Goal: Task Accomplishment & Management: Complete application form

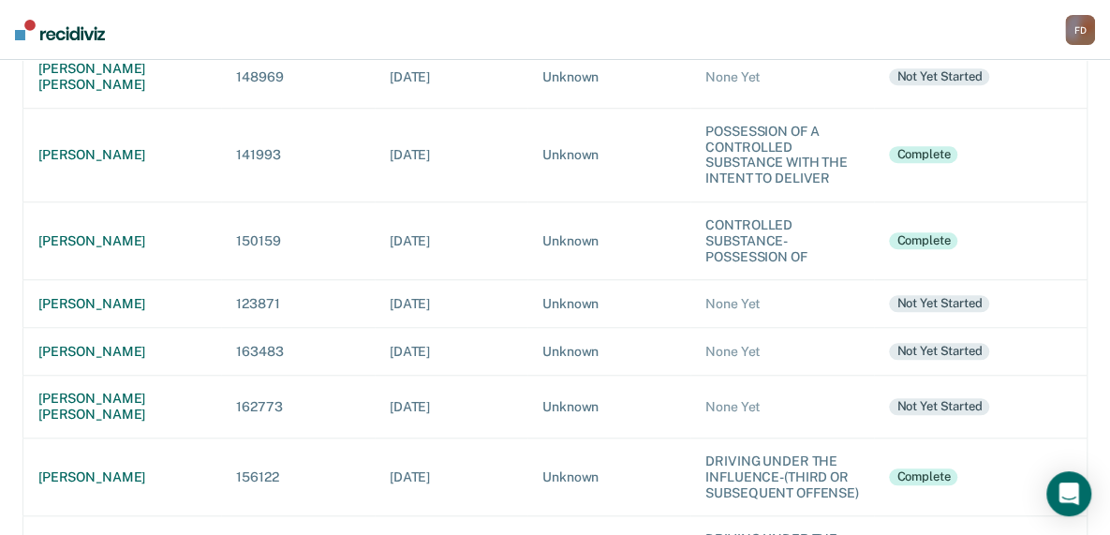
scroll to position [597, 0]
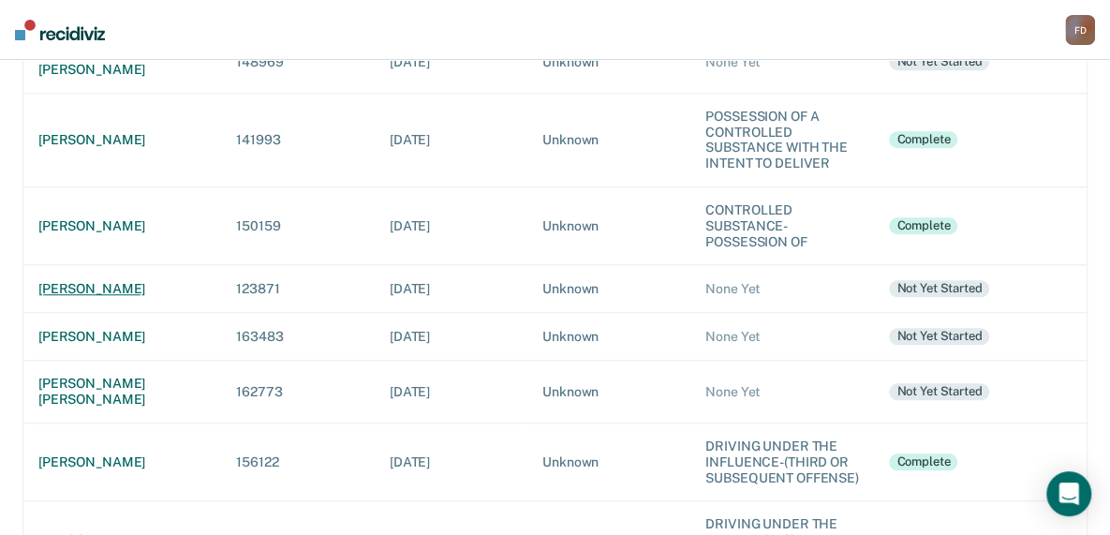
click at [97, 281] on div "[PERSON_NAME]" at bounding box center [122, 289] width 168 height 16
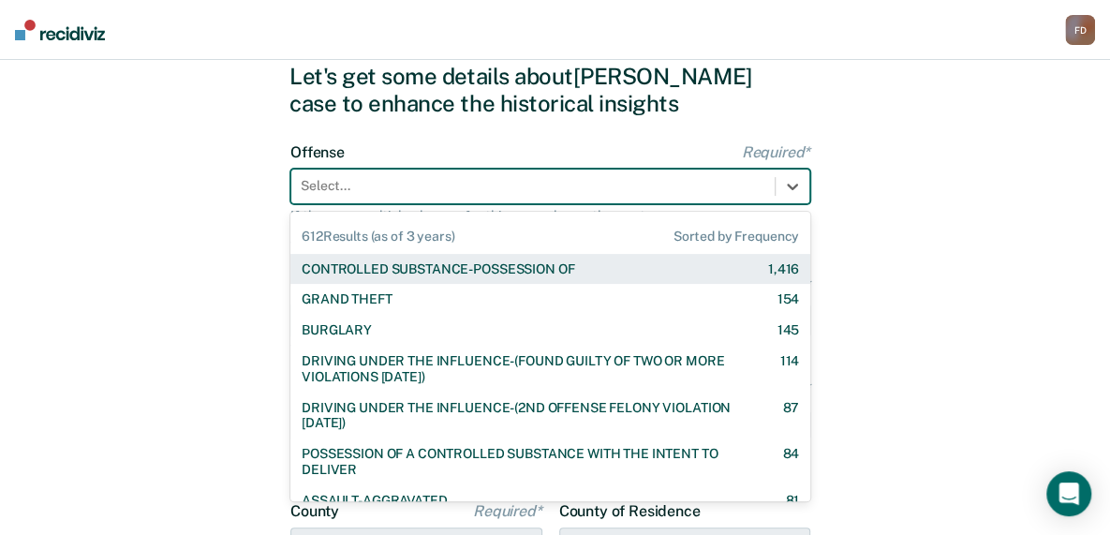
click at [332, 204] on div "612 results available. Use Up and Down to choose options, press Enter to select…" at bounding box center [550, 187] width 520 height 36
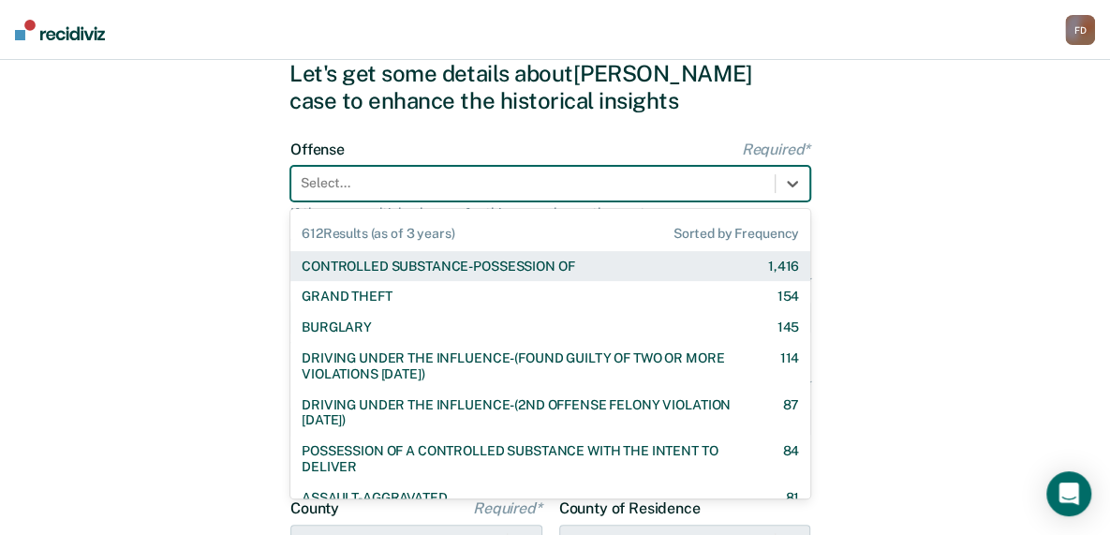
scroll to position [67, 0]
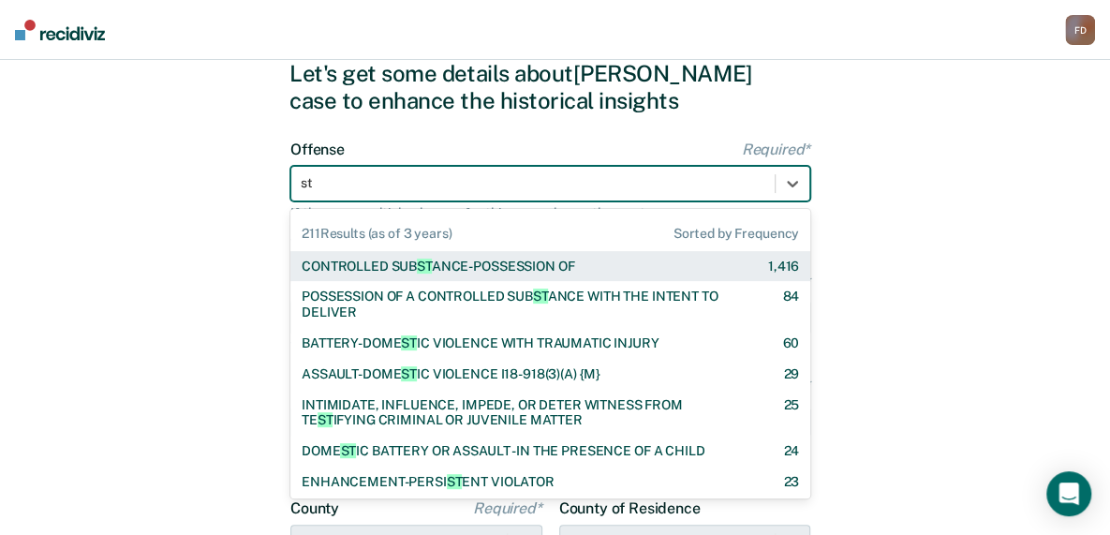
type input "sta"
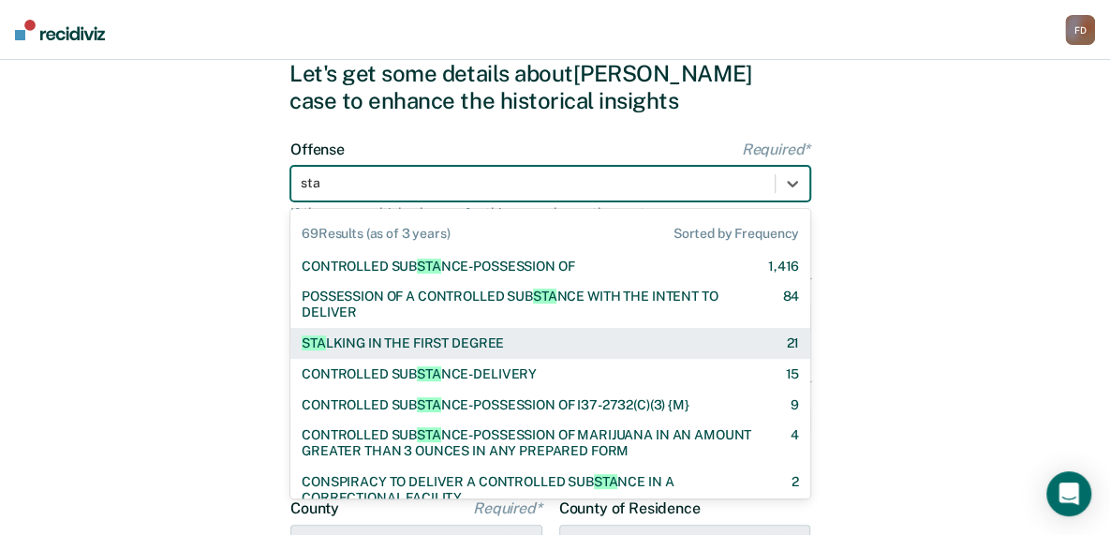
click at [381, 343] on div "STA LKING IN THE FIRST DEGREE" at bounding box center [403, 343] width 202 height 16
checkbox input "true"
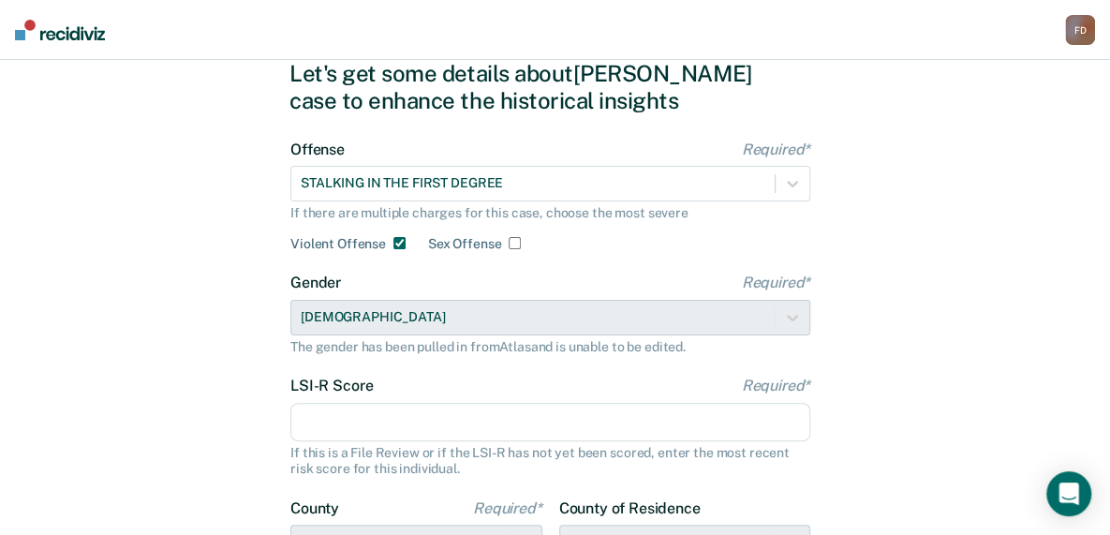
click at [351, 426] on input "LSI-R Score Required*" at bounding box center [550, 422] width 520 height 39
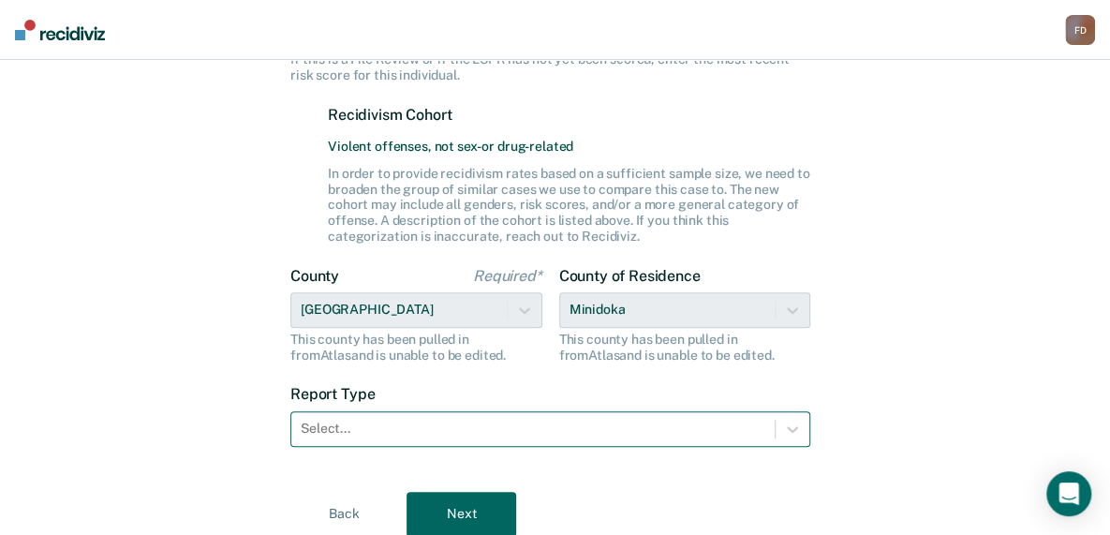
type input "28"
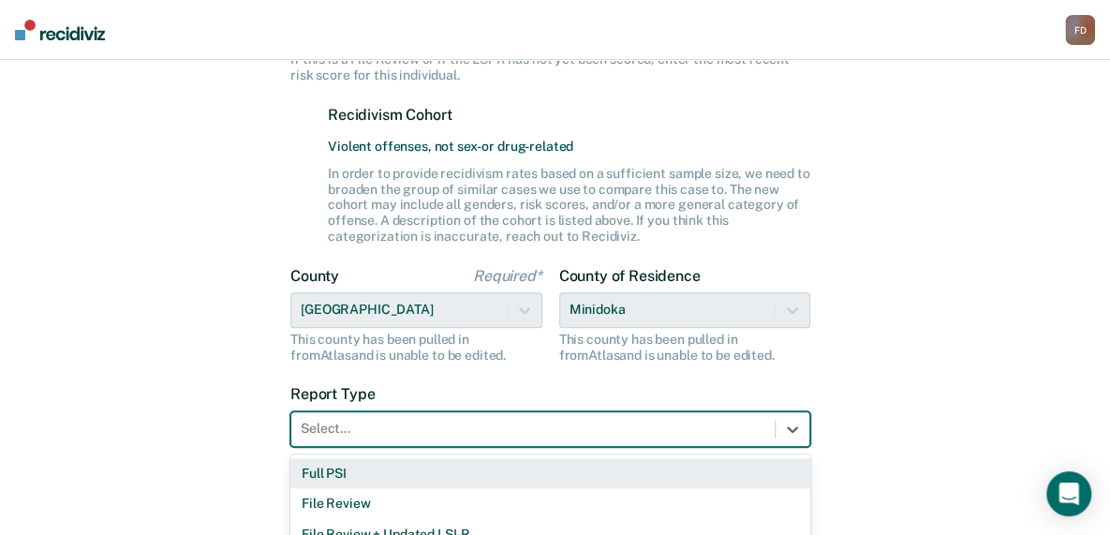
scroll to position [486, 0]
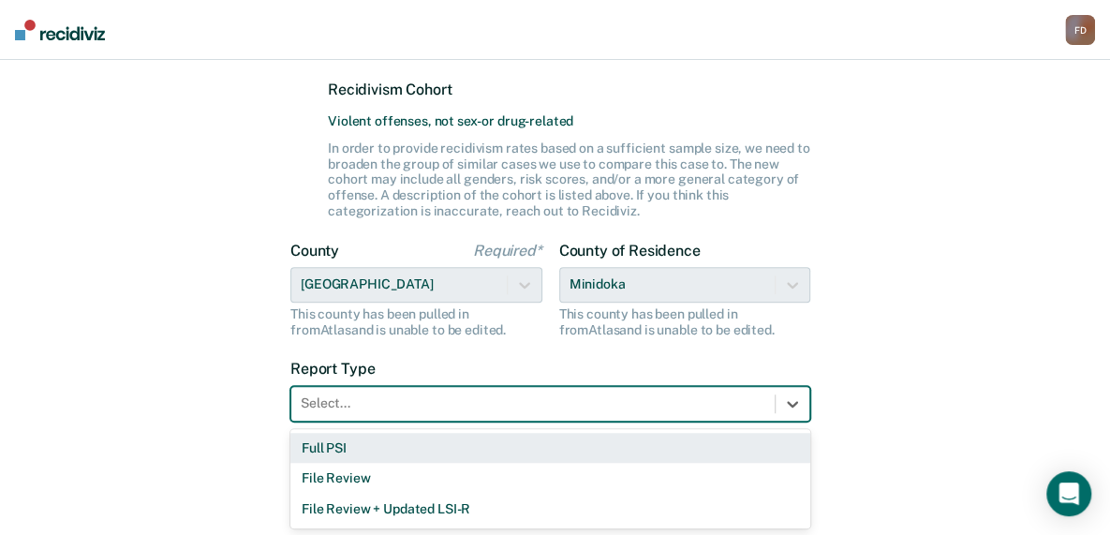
click at [648, 425] on form "Offense Required* STALKING IN THE FIRST DEGREE If there are multiple charges fo…" at bounding box center [550, 83] width 520 height 722
click at [573, 441] on div "Full PSI" at bounding box center [550, 448] width 520 height 31
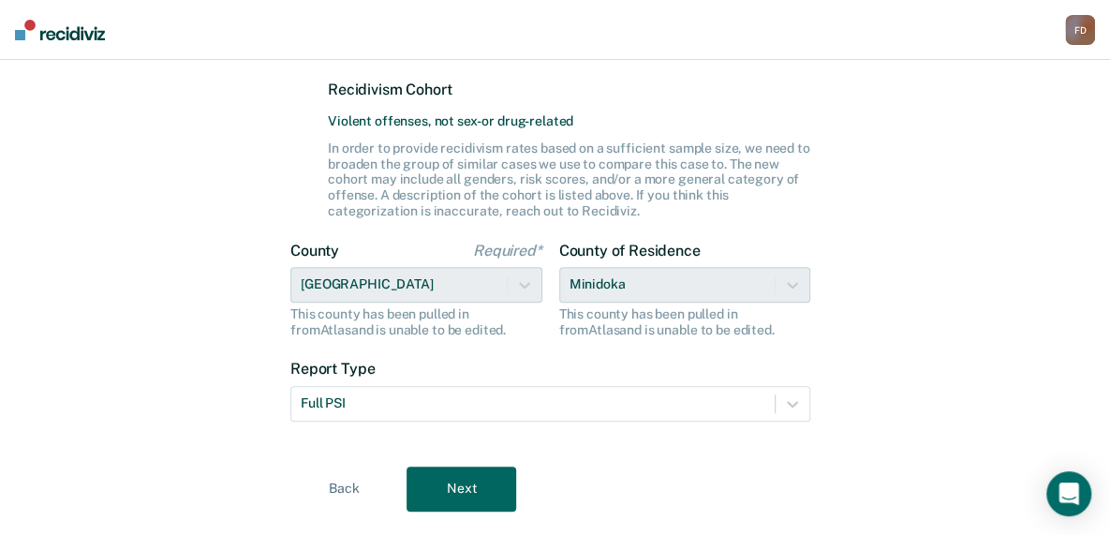
click at [465, 485] on button "Next" at bounding box center [462, 489] width 110 height 45
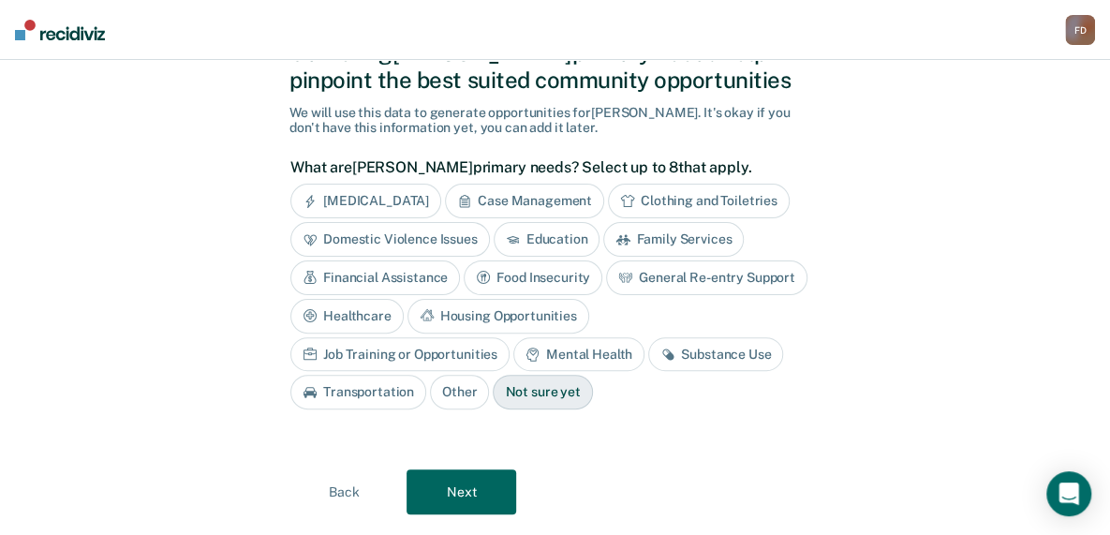
click at [436, 234] on div "Domestic Violence Issues" at bounding box center [390, 239] width 200 height 35
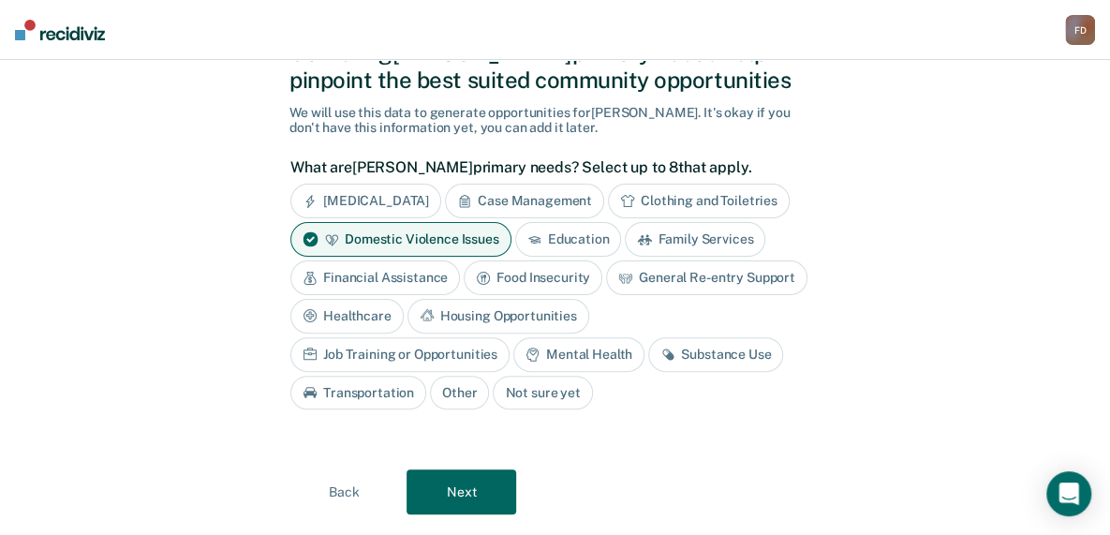
click at [434, 266] on div "Financial Assistance" at bounding box center [375, 277] width 170 height 35
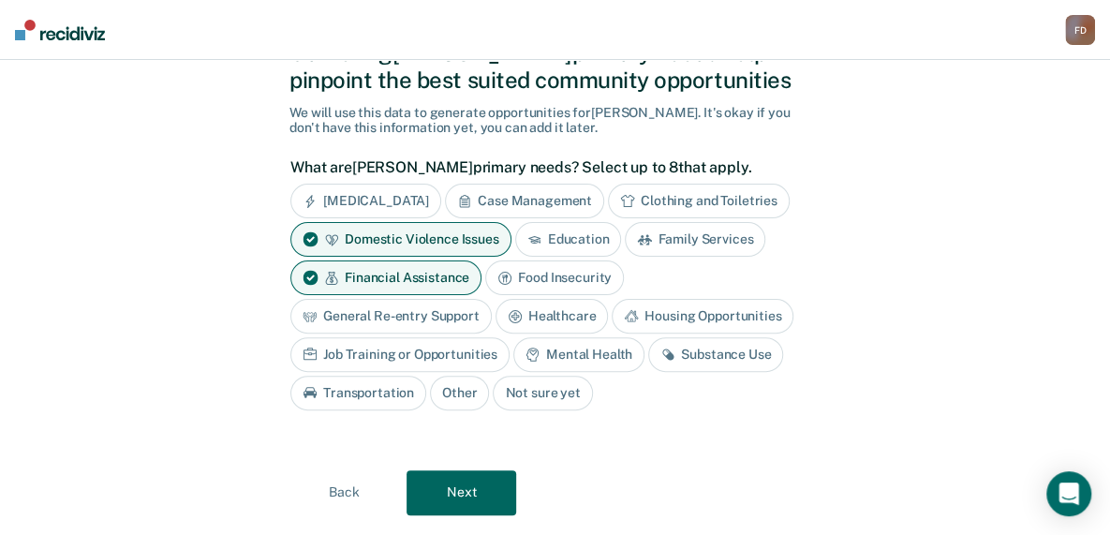
click at [459, 302] on div "General Re-entry Support" at bounding box center [390, 316] width 201 height 35
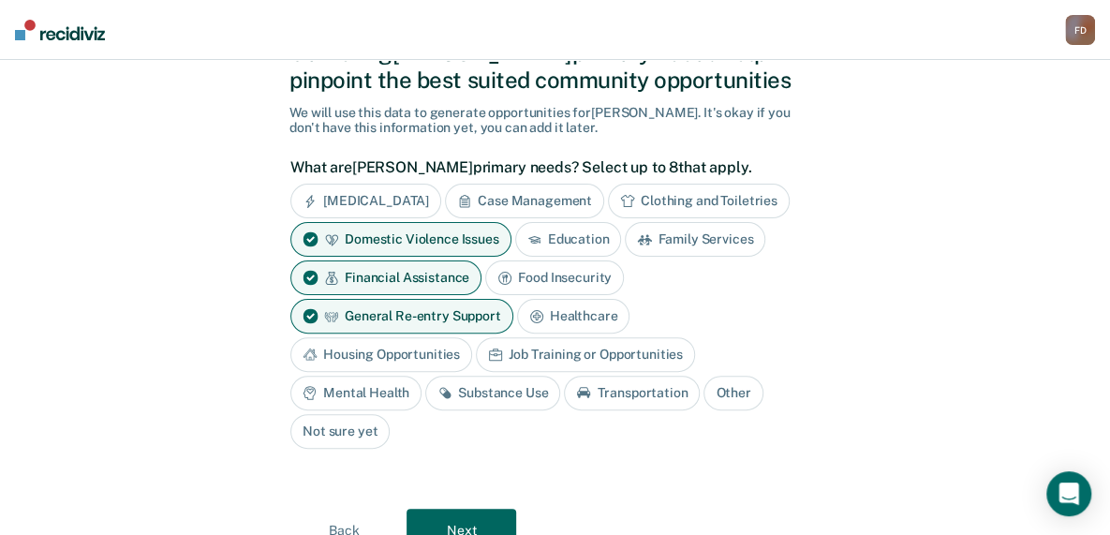
click at [560, 376] on div "Substance Use" at bounding box center [492, 393] width 135 height 35
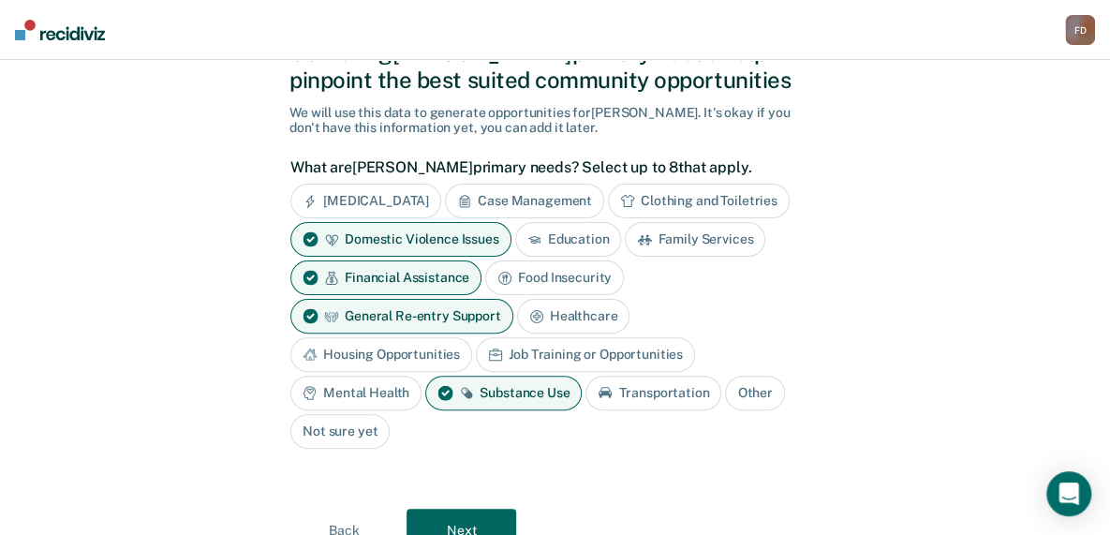
click at [448, 509] on button "Next" at bounding box center [462, 531] width 110 height 45
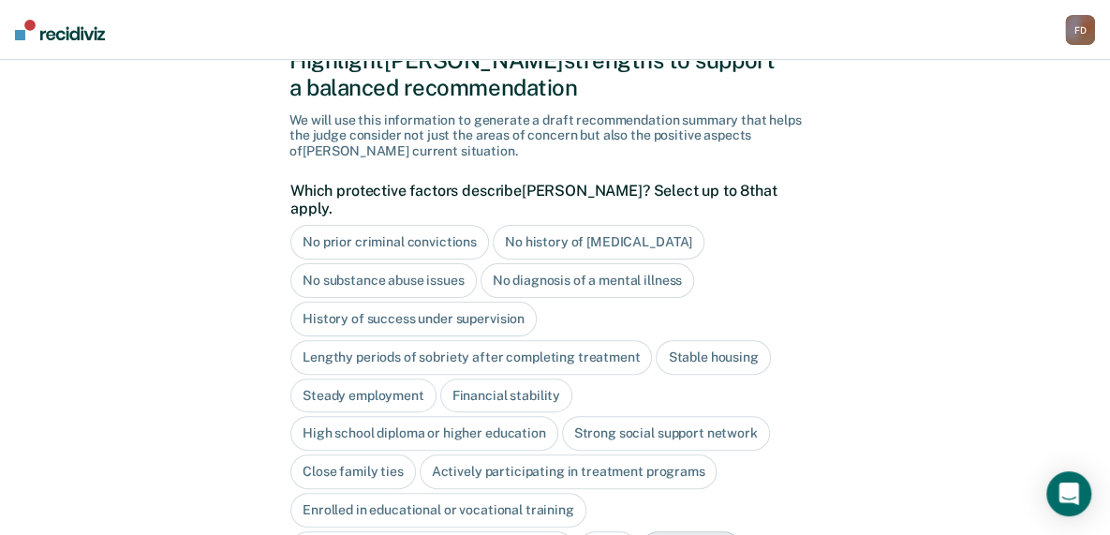
scroll to position [77, 0]
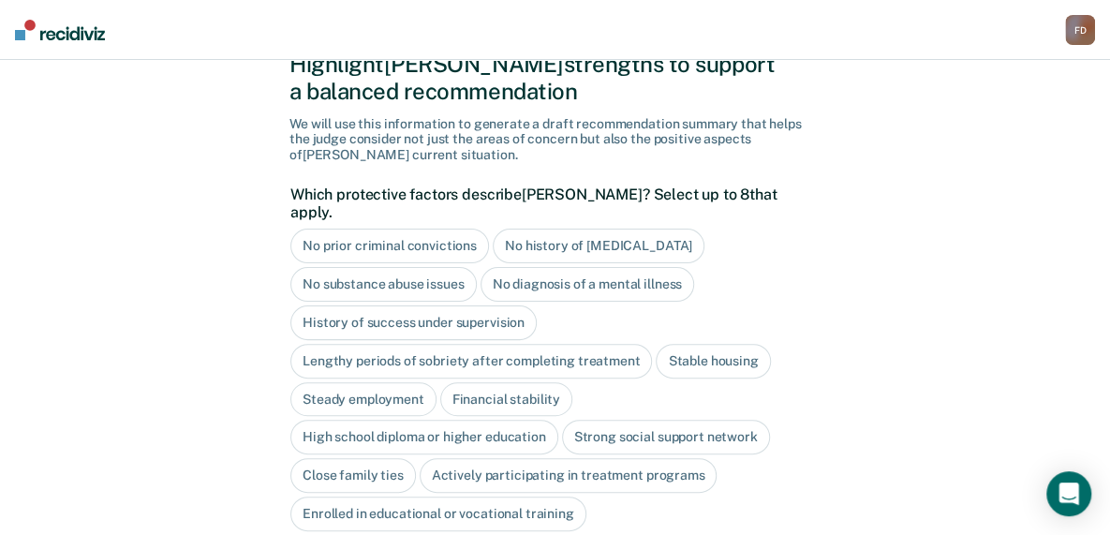
click at [630, 229] on div "No history of [MEDICAL_DATA]" at bounding box center [599, 246] width 212 height 35
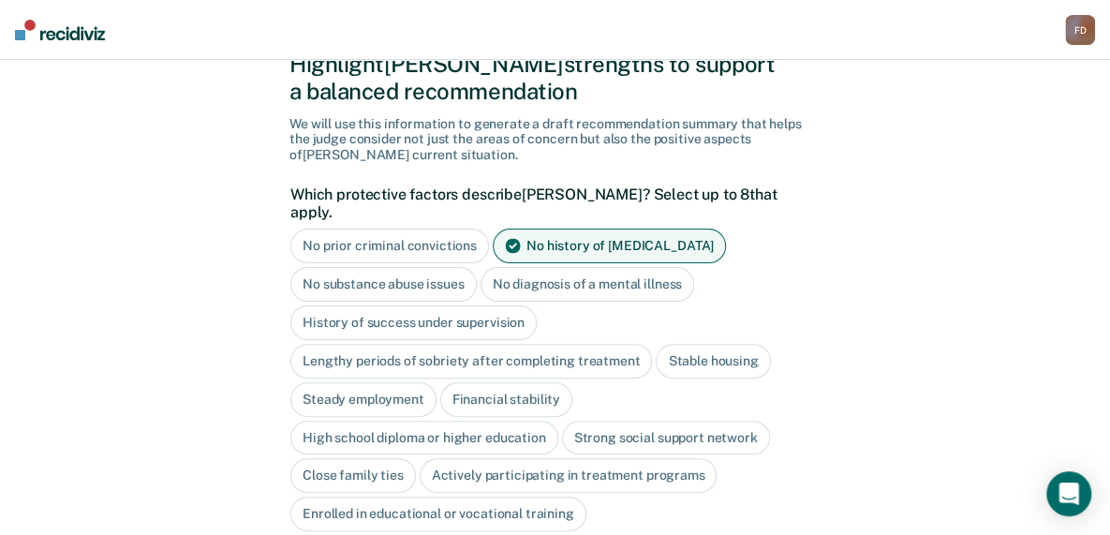
click at [454, 305] on div "History of success under supervision" at bounding box center [413, 322] width 246 height 35
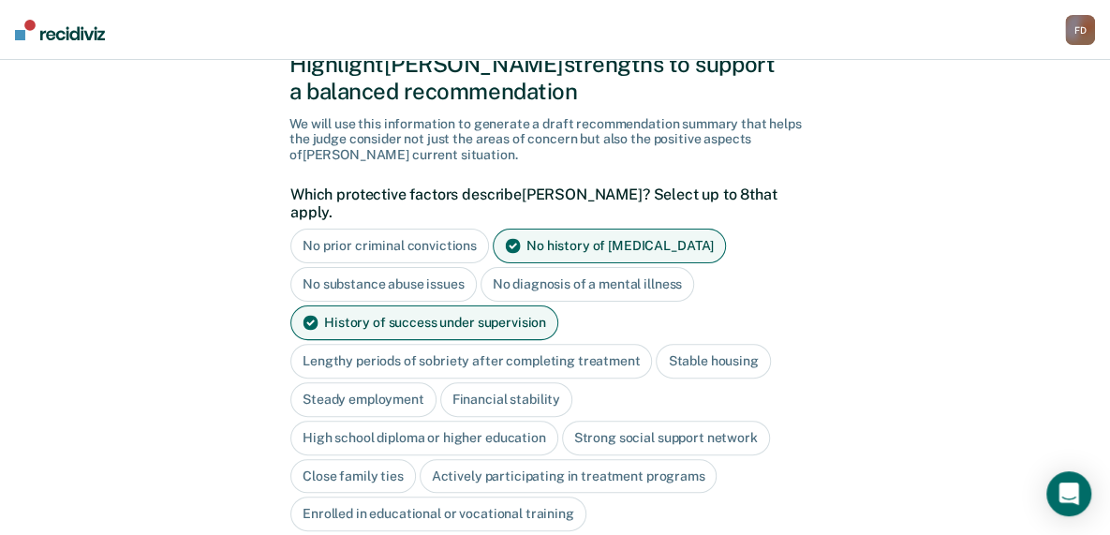
click at [454, 305] on div "History of success under supervision" at bounding box center [424, 322] width 268 height 35
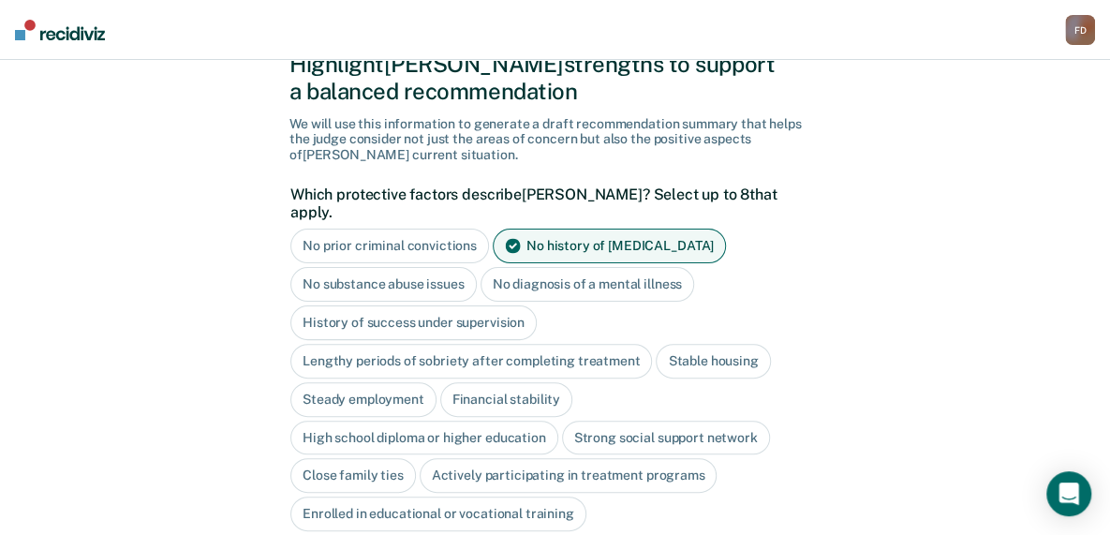
click at [480, 344] on div "Lengthy periods of sobriety after completing treatment" at bounding box center [471, 361] width 362 height 35
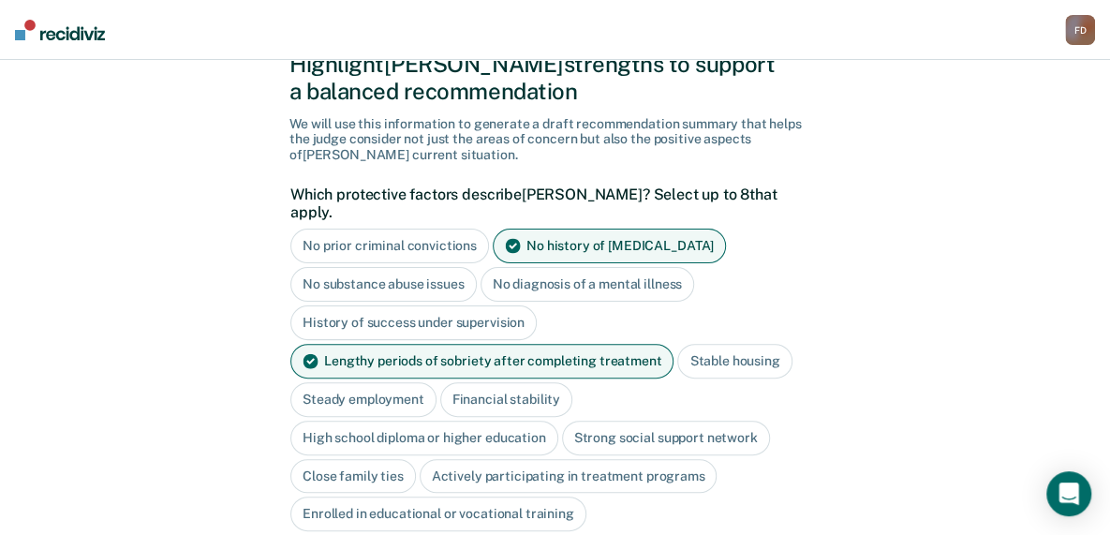
click at [724, 344] on div "Stable housing" at bounding box center [734, 361] width 114 height 35
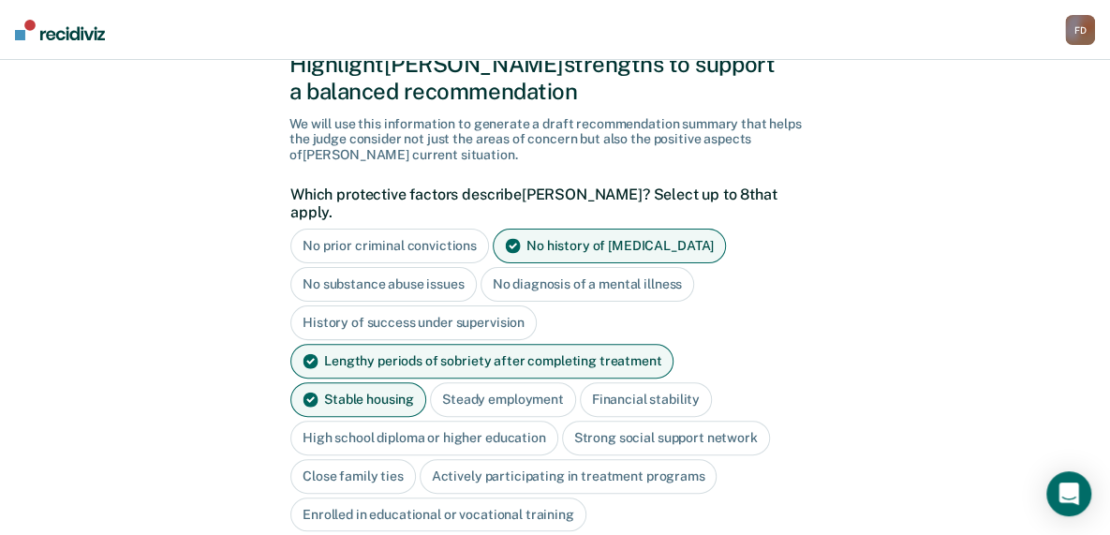
click at [430, 382] on div "Steady employment" at bounding box center [503, 399] width 146 height 35
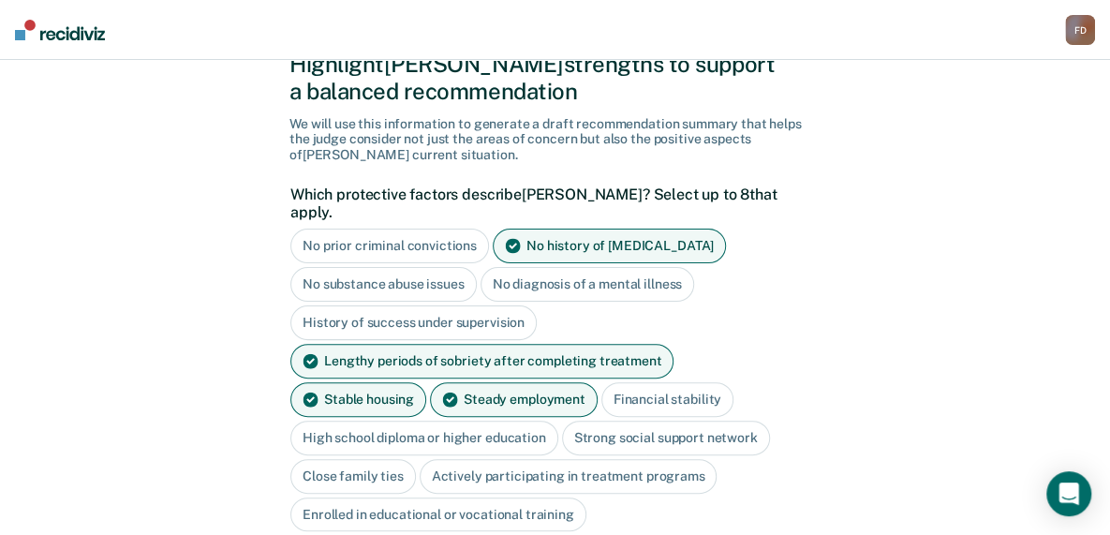
click at [401, 421] on div "High school diploma or higher education" at bounding box center [424, 438] width 268 height 35
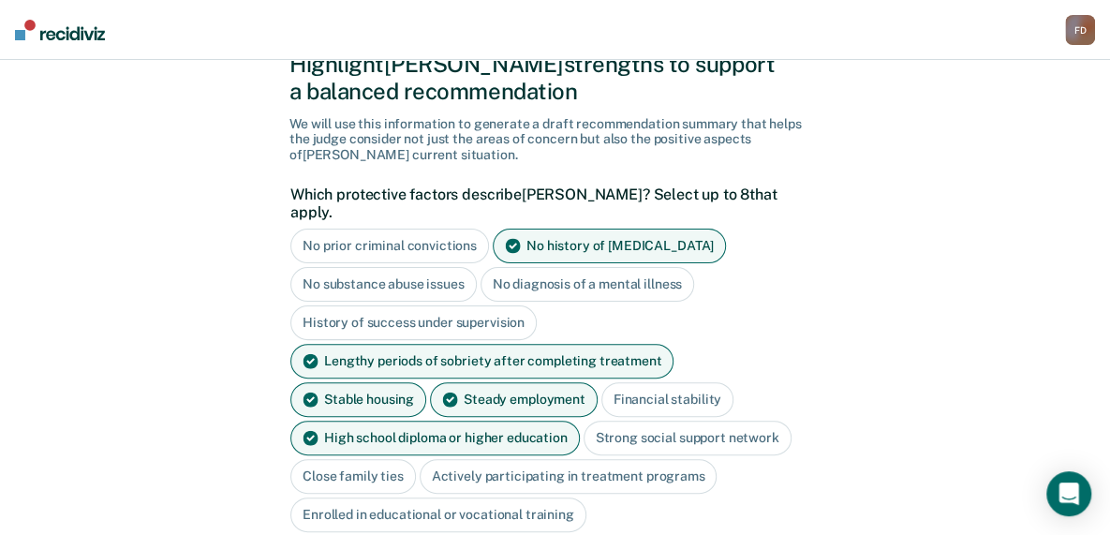
click at [379, 459] on div "Close family ties" at bounding box center [353, 476] width 126 height 35
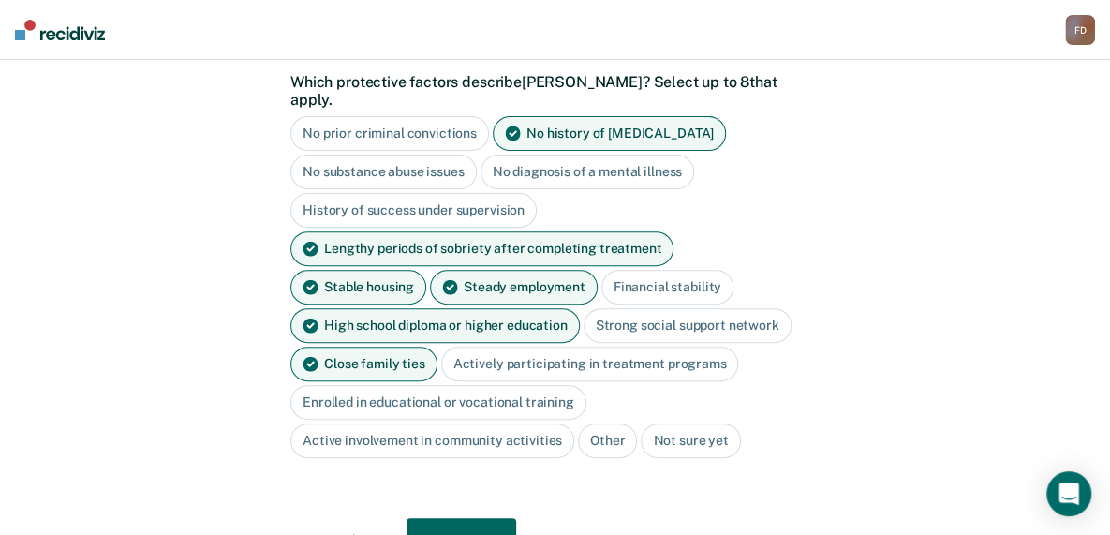
scroll to position [260, 0]
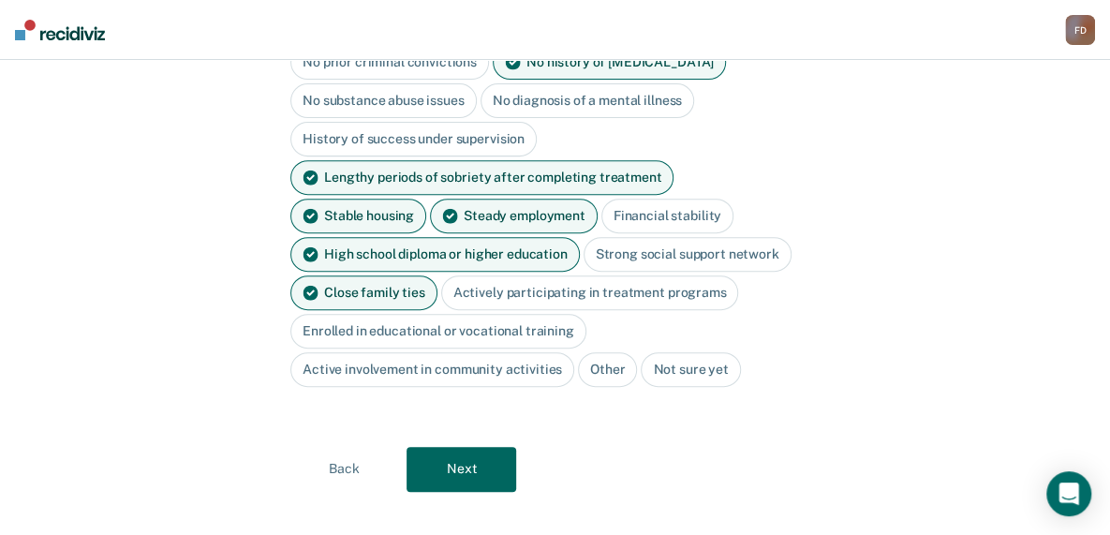
click at [493, 352] on div "Active involvement in community activities" at bounding box center [432, 369] width 284 height 35
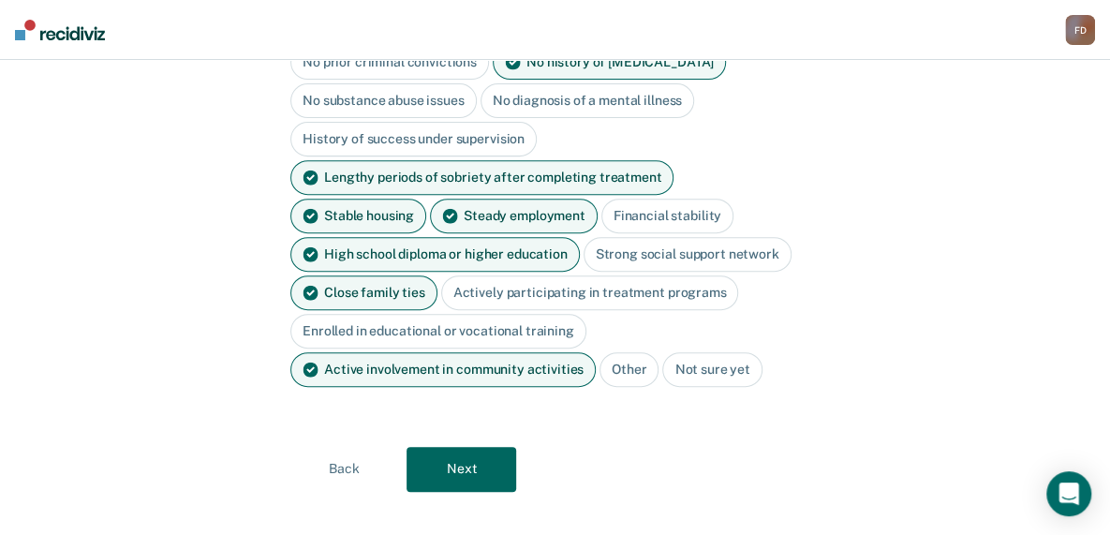
click at [448, 447] on button "Next" at bounding box center [462, 469] width 110 height 45
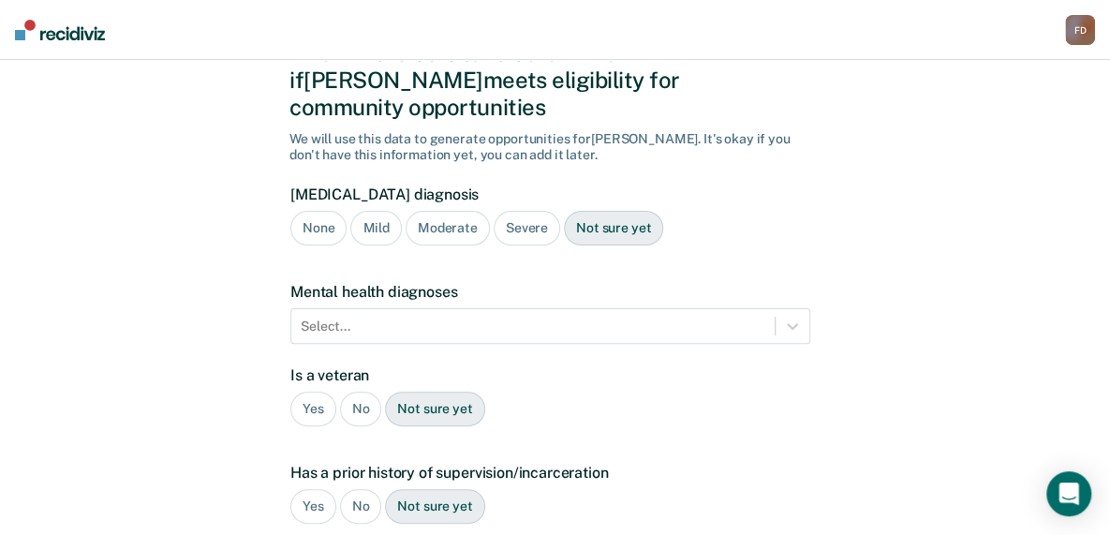
scroll to position [89, 0]
click at [534, 210] on div "Severe" at bounding box center [527, 227] width 67 height 35
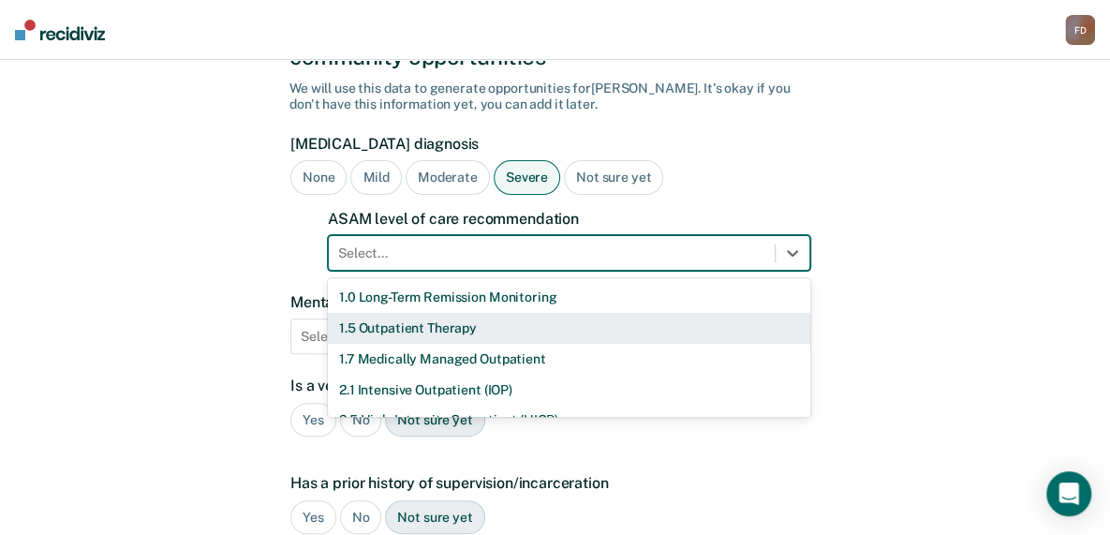
click at [518, 271] on div "11 results available. Use Up and Down to choose options, press Enter to select …" at bounding box center [569, 253] width 483 height 36
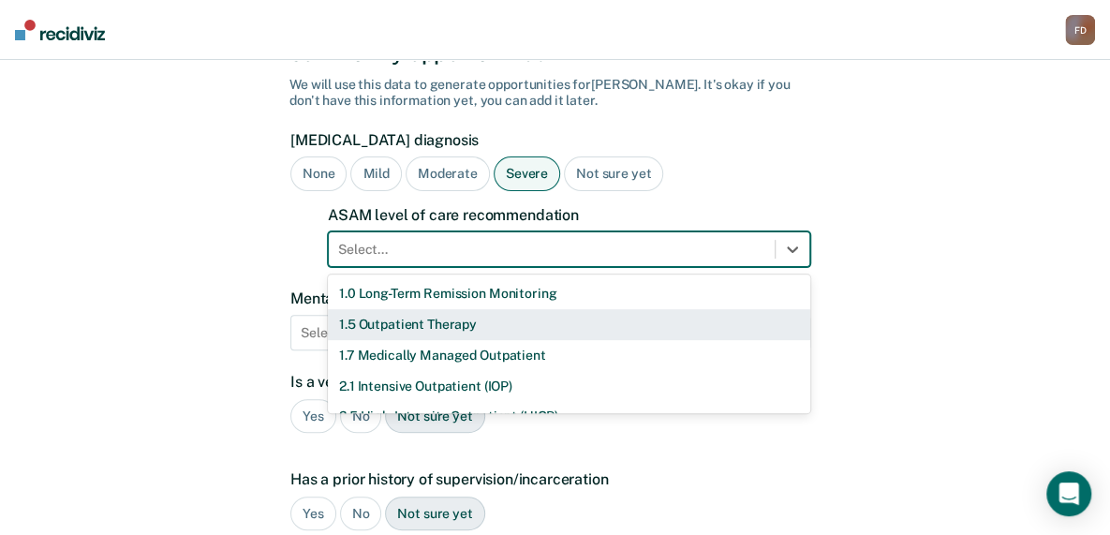
click at [459, 309] on div "1.5 Outpatient Therapy" at bounding box center [569, 324] width 483 height 31
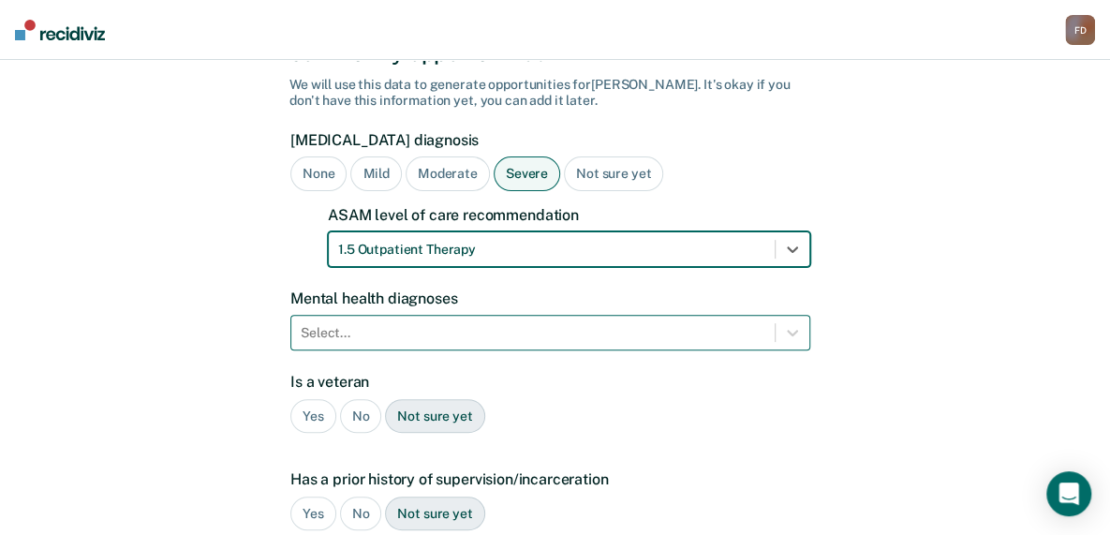
scroll to position [227, 0]
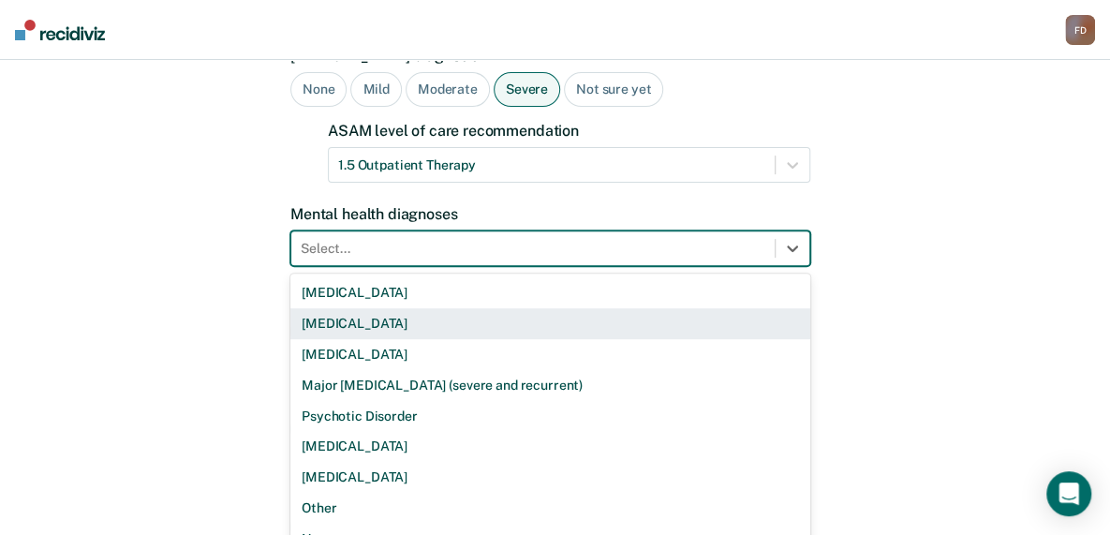
click at [457, 266] on div "9 results available. Use Up and Down to choose options, press Enter to select t…" at bounding box center [550, 248] width 520 height 36
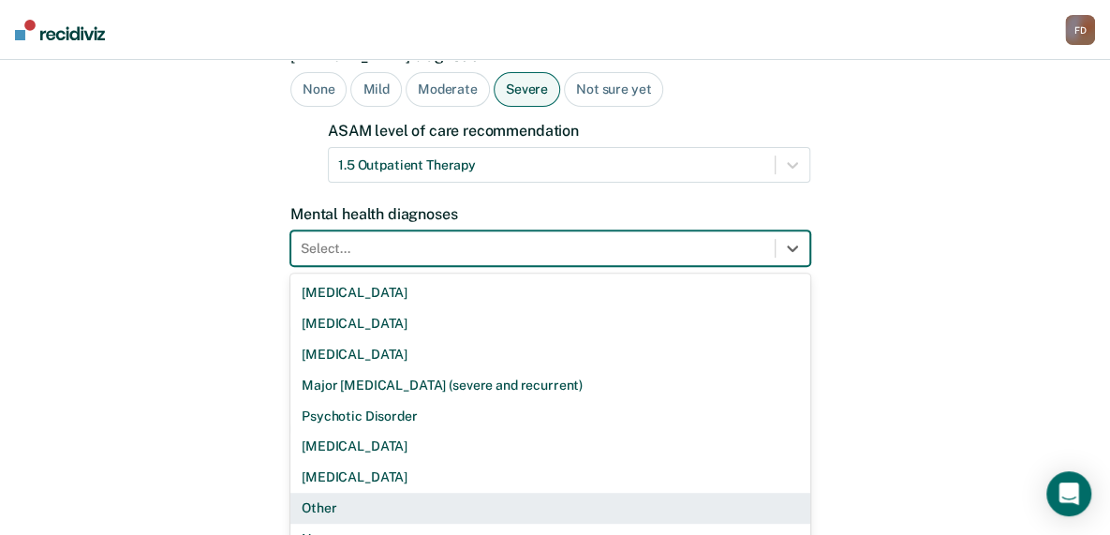
click at [335, 493] on div "Other" at bounding box center [550, 508] width 520 height 31
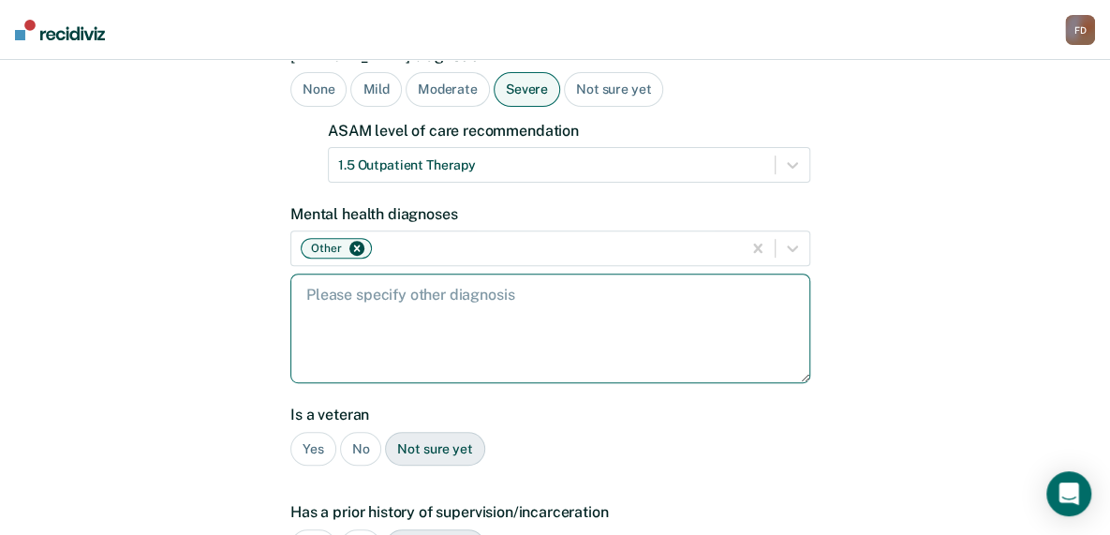
click at [387, 275] on textarea at bounding box center [550, 329] width 520 height 110
type textarea "[MEDICAL_DATA], OCD"
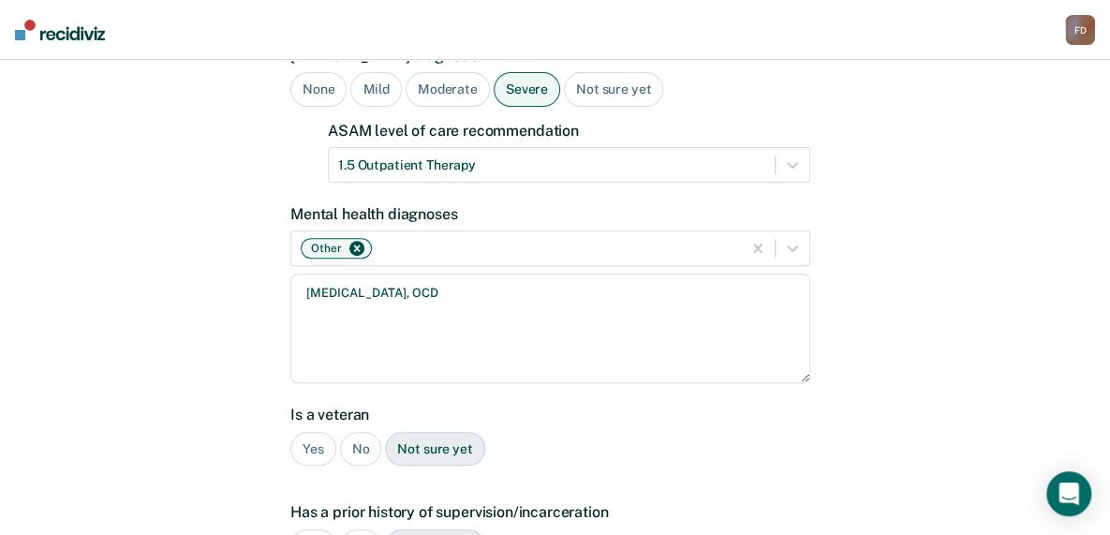
click at [356, 432] on div "No" at bounding box center [361, 449] width 42 height 35
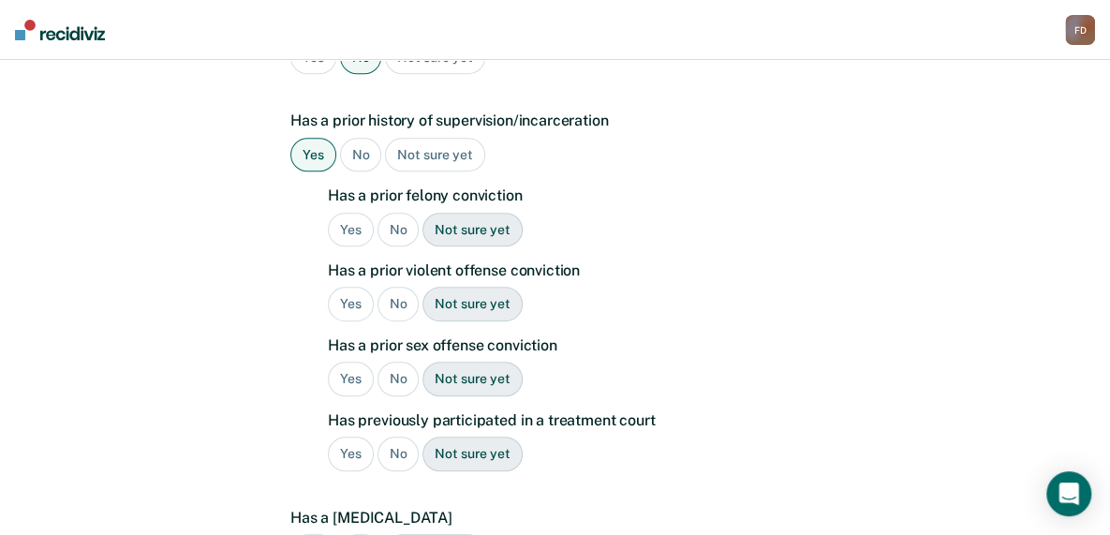
scroll to position [635, 0]
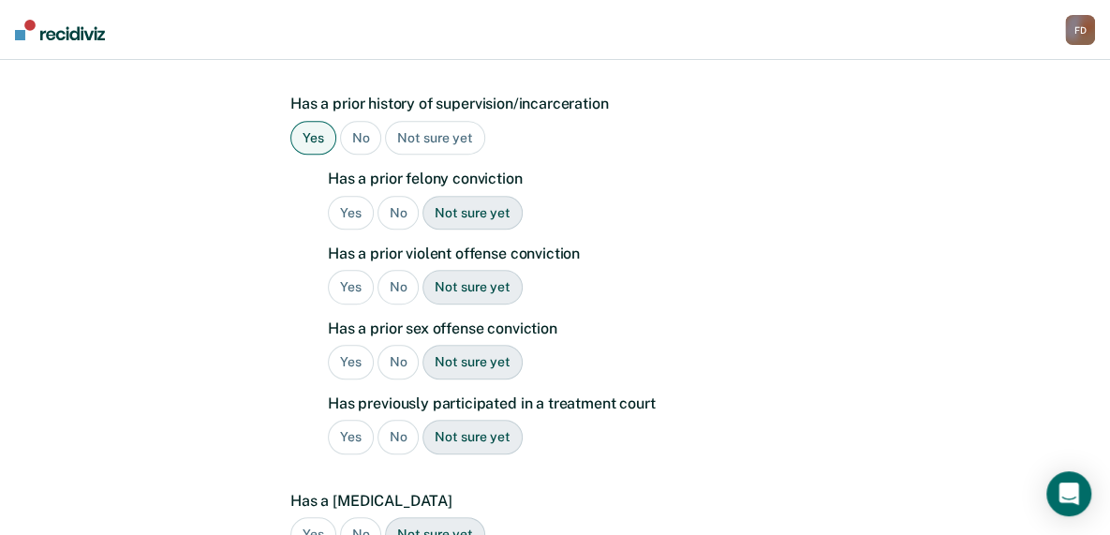
click at [352, 196] on div "Yes" at bounding box center [351, 213] width 46 height 35
click at [350, 270] on div "Yes" at bounding box center [351, 287] width 46 height 35
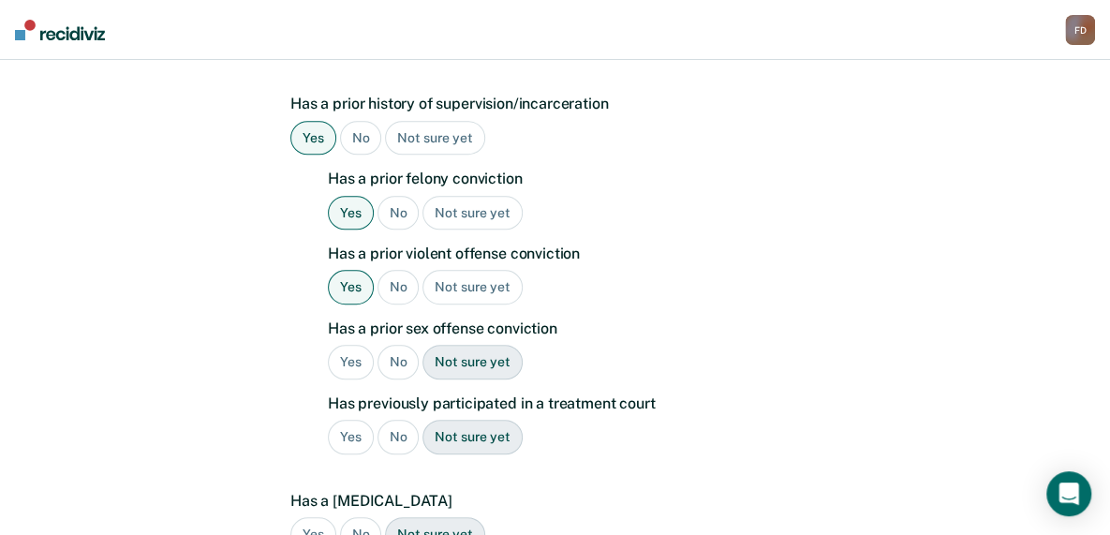
click at [397, 345] on div "No" at bounding box center [399, 362] width 42 height 35
click at [363, 420] on div "Yes" at bounding box center [351, 437] width 46 height 35
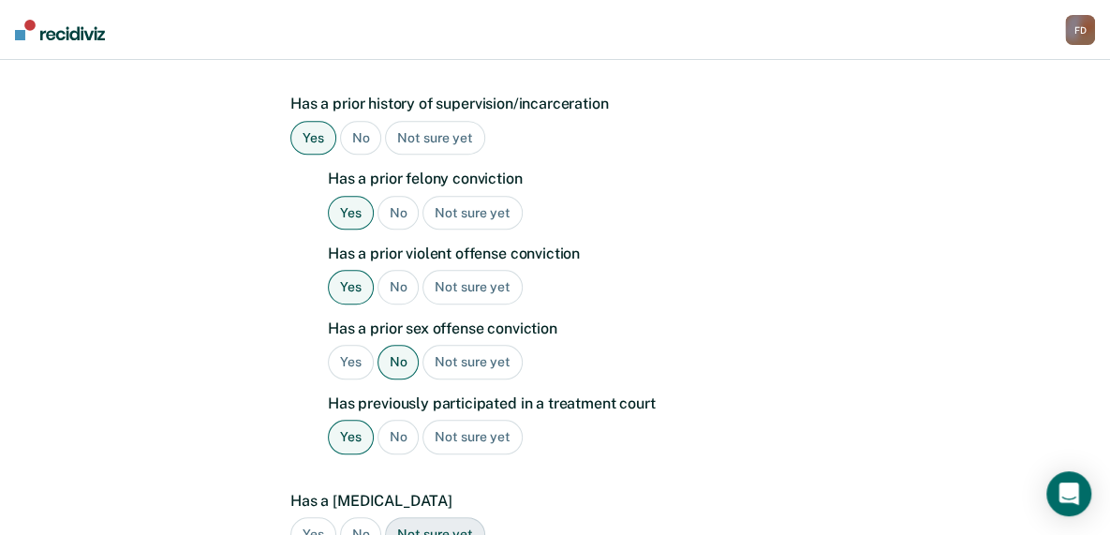
click at [414, 420] on div "No" at bounding box center [399, 437] width 42 height 35
click at [358, 517] on div "No" at bounding box center [361, 534] width 42 height 35
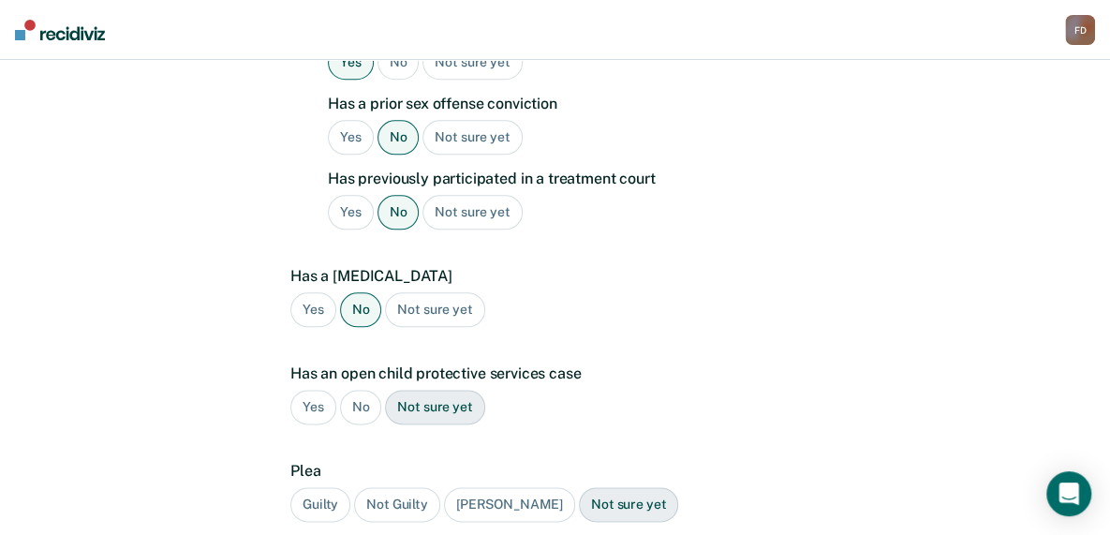
scroll to position [985, 0]
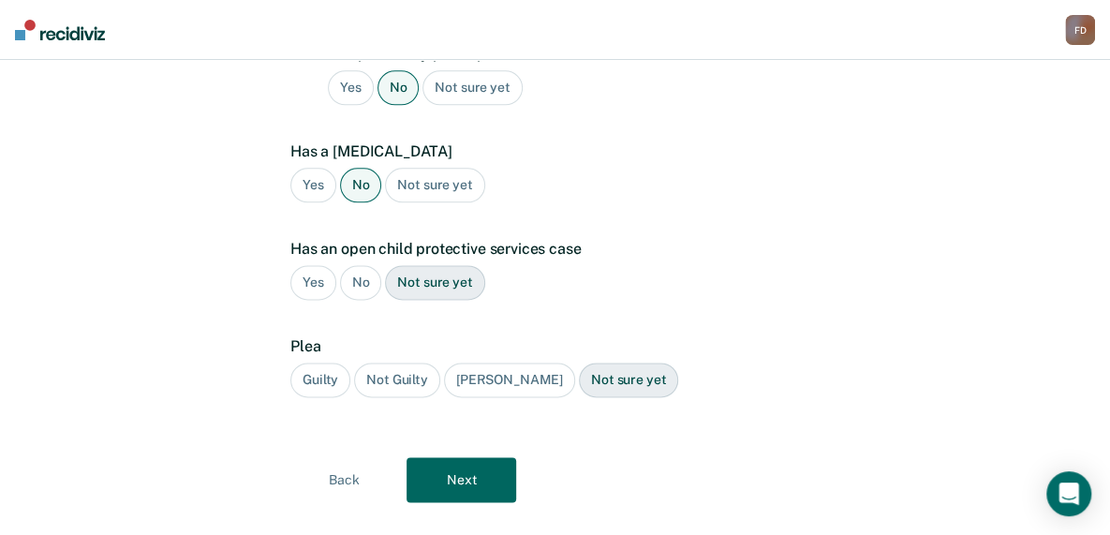
click at [363, 265] on div "No" at bounding box center [361, 282] width 42 height 35
click at [320, 363] on div "Guilty" at bounding box center [320, 380] width 60 height 35
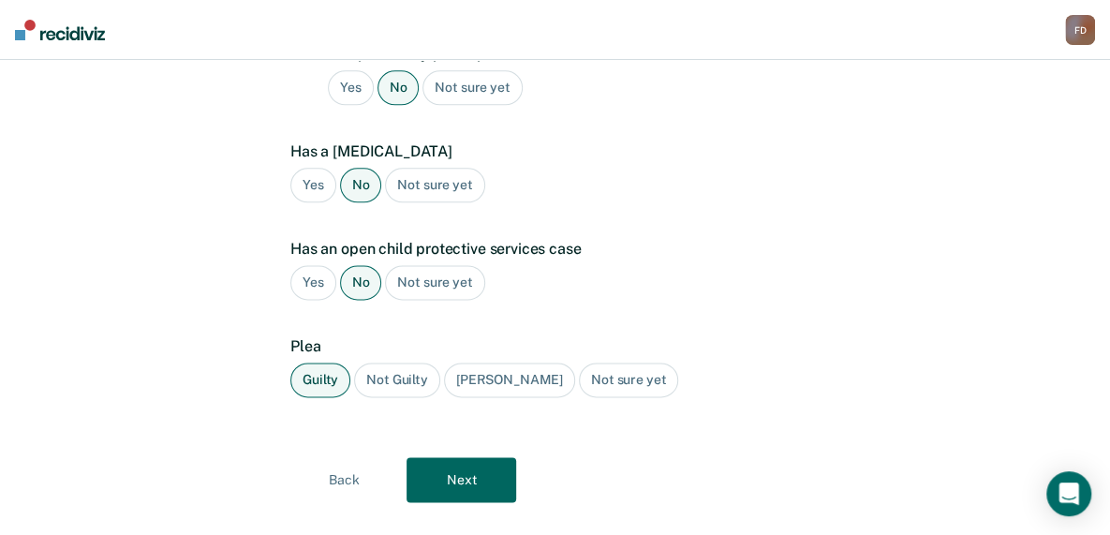
click at [460, 457] on button "Next" at bounding box center [462, 479] width 110 height 45
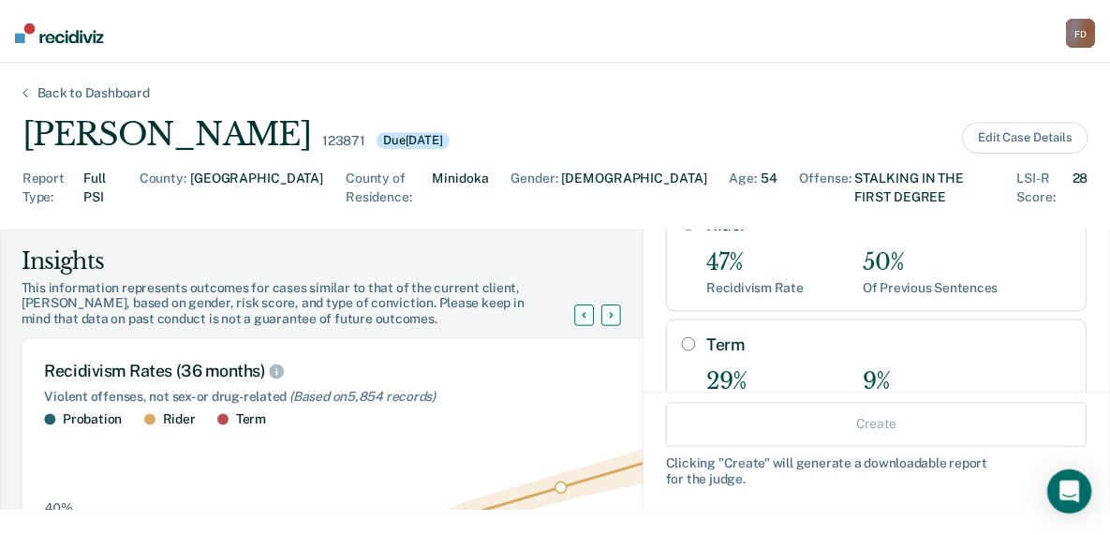
scroll to position [257, 0]
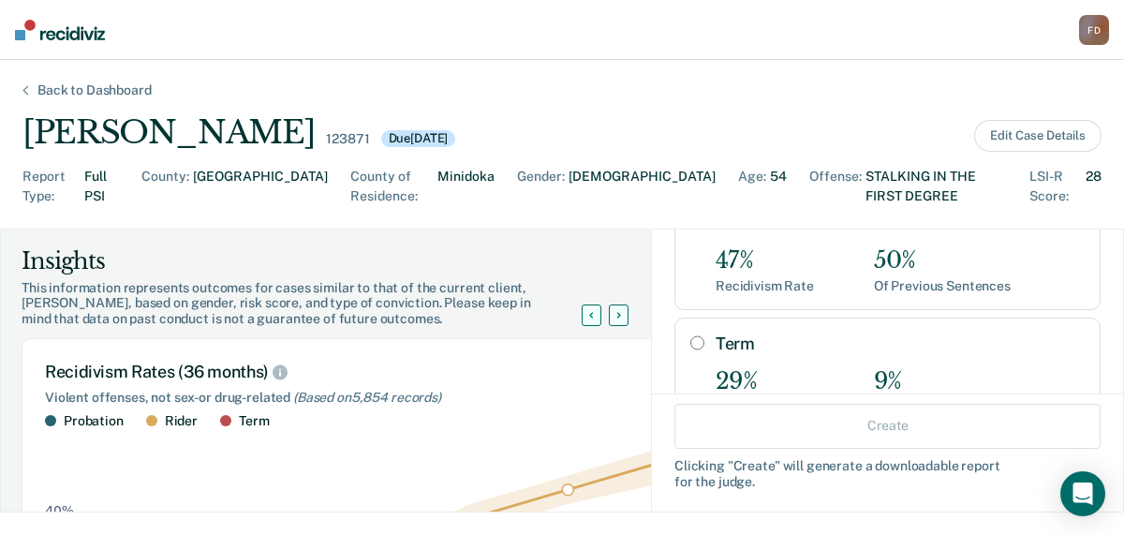
click at [691, 335] on input "Term" at bounding box center [698, 342] width 14 height 15
radio input "true"
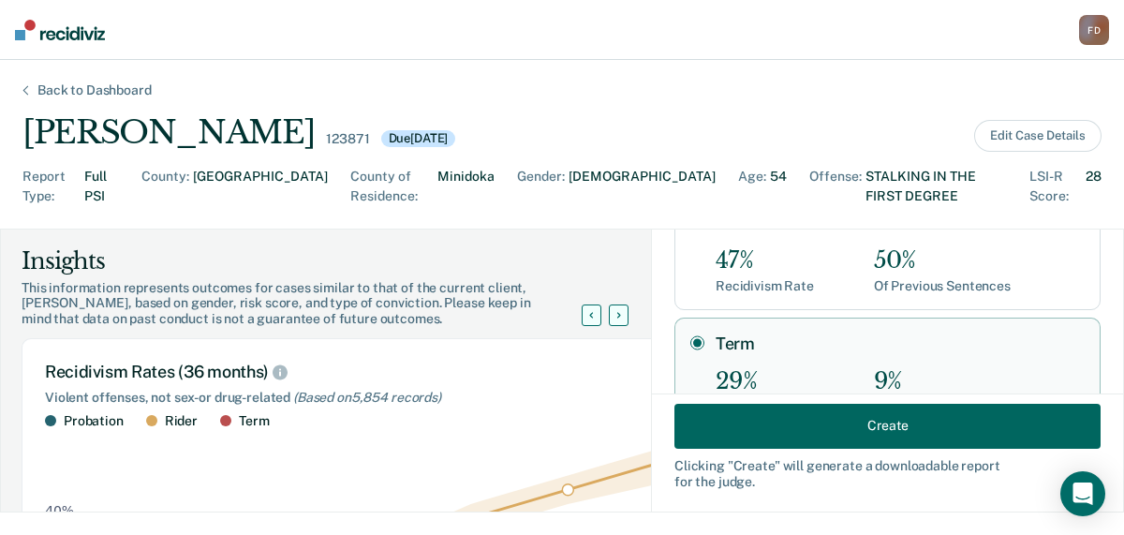
click at [761, 430] on button "Create" at bounding box center [888, 425] width 426 height 45
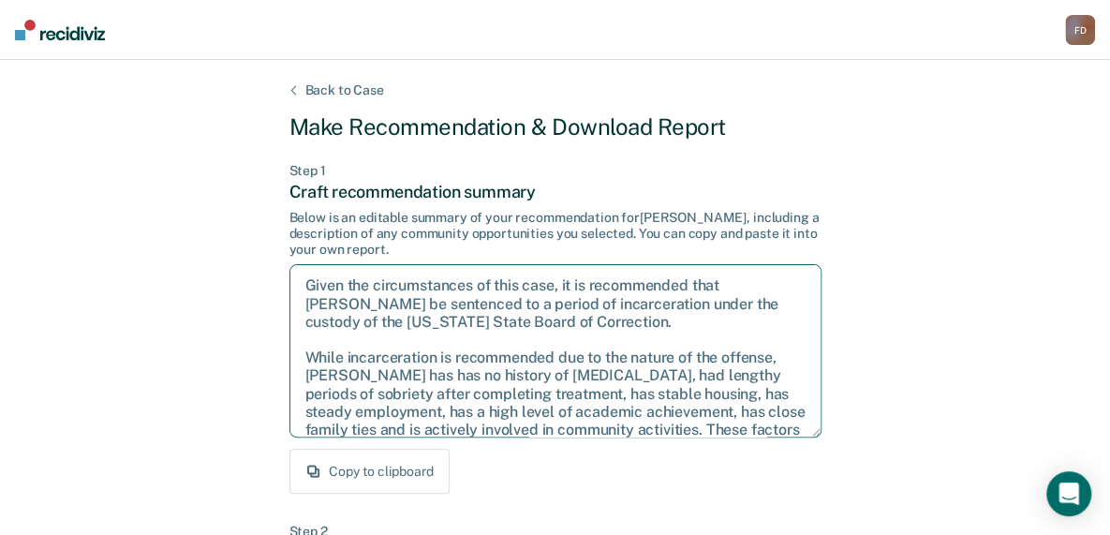
scroll to position [156, 0]
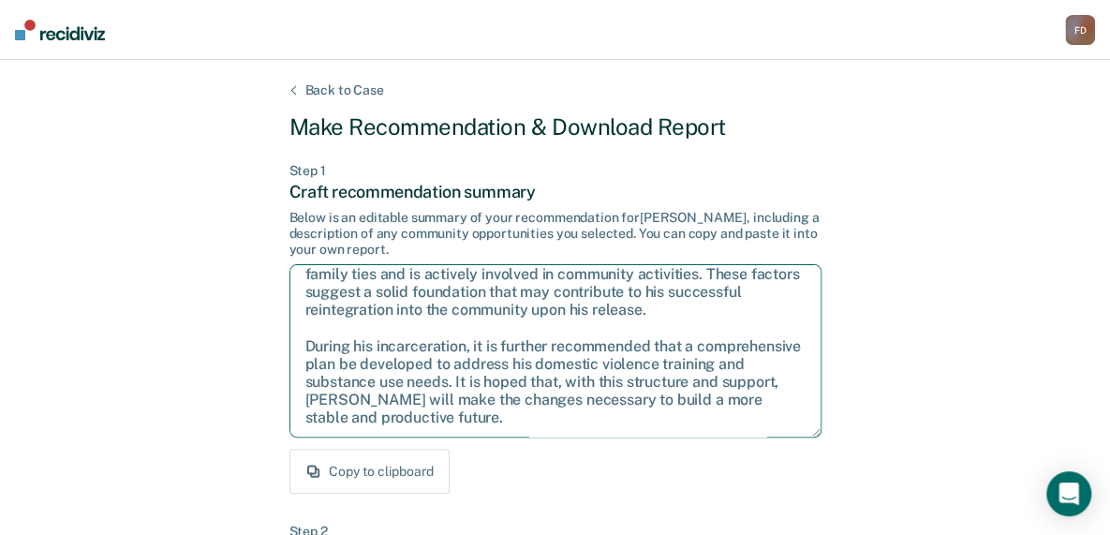
drag, startPoint x: 305, startPoint y: 284, endPoint x: 771, endPoint y: 490, distance: 509.3
click at [761, 490] on div "Step 1 Craft recommendation summary Below is an editable summary of your recomm…" at bounding box center [556, 329] width 532 height 332
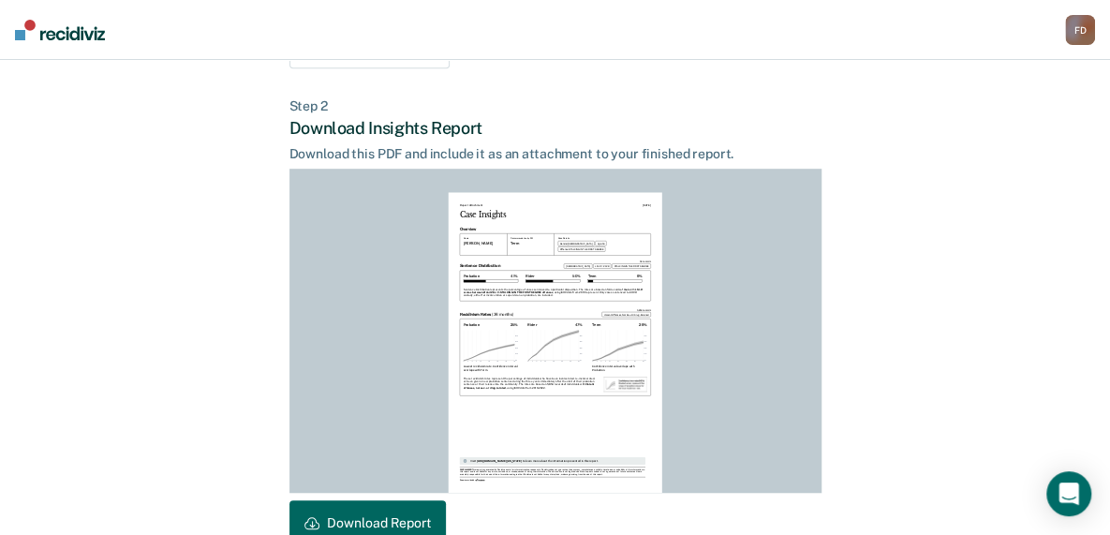
scroll to position [532, 0]
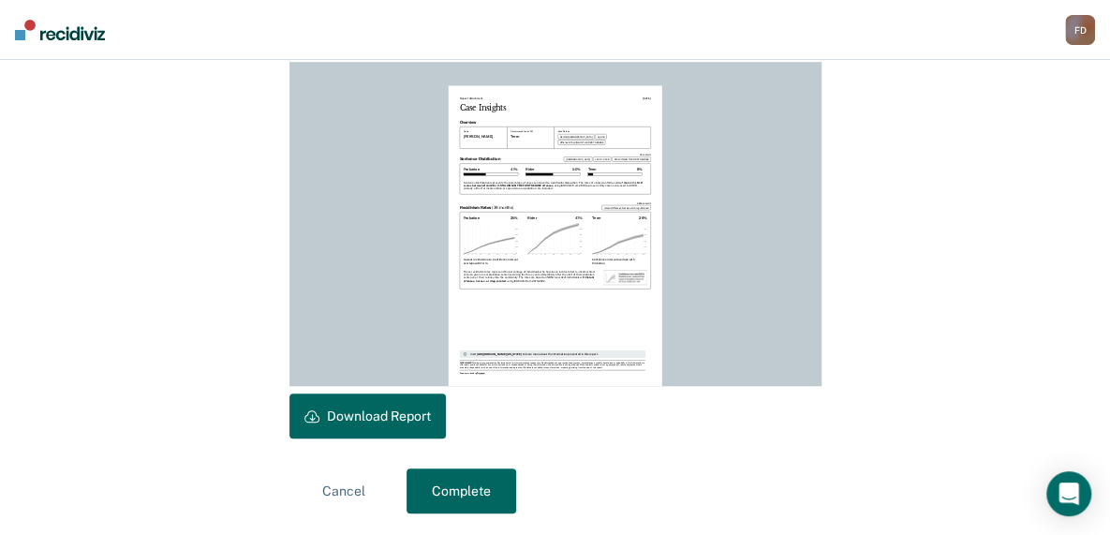
click at [321, 414] on button "Download Report" at bounding box center [368, 416] width 156 height 45
click at [478, 478] on button "Complete" at bounding box center [462, 490] width 110 height 45
